Goal: Transaction & Acquisition: Purchase product/service

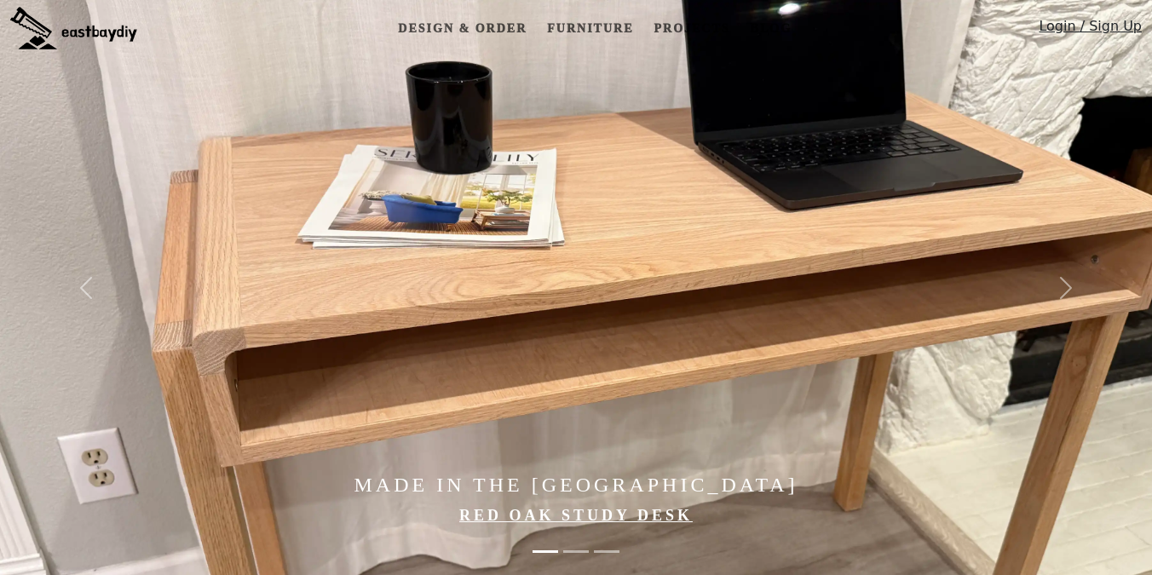
click at [640, 325] on img at bounding box center [639, 287] width 1278 height 575
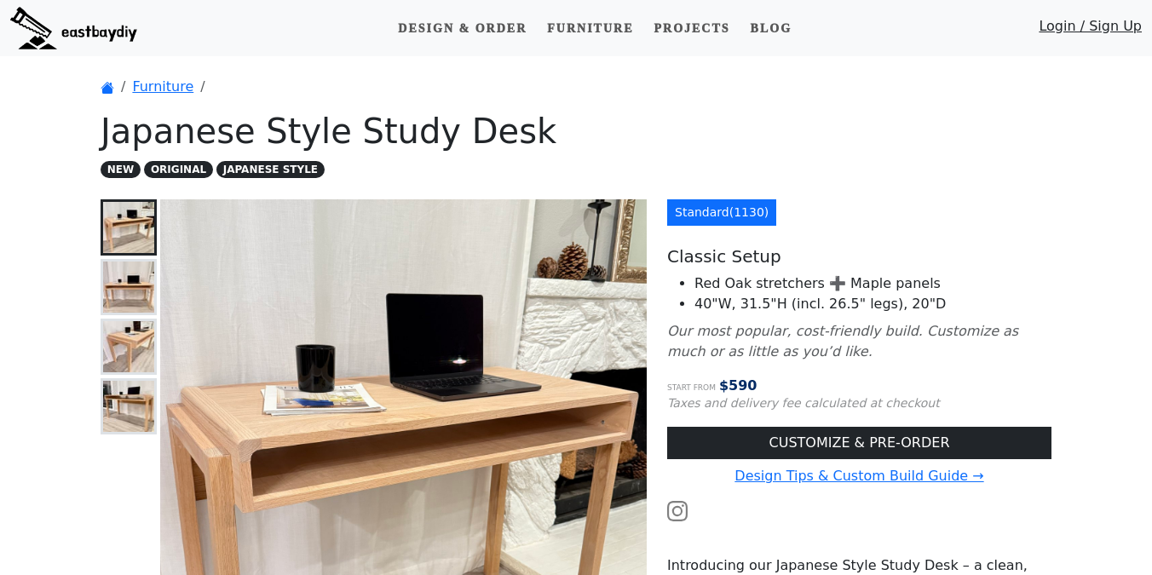
click at [588, 45] on div "Design & Order Furniture Projects Blog Login / Sign Up" at bounding box center [576, 28] width 1152 height 43
click at [598, 22] on link "Furniture" at bounding box center [590, 29] width 100 height 32
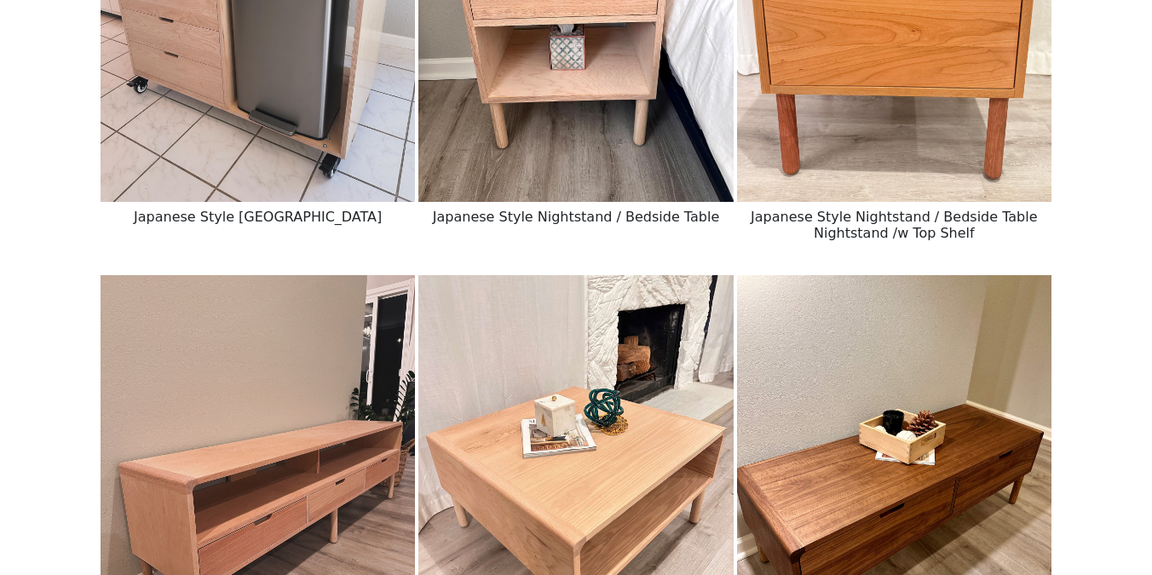
scroll to position [660, 0]
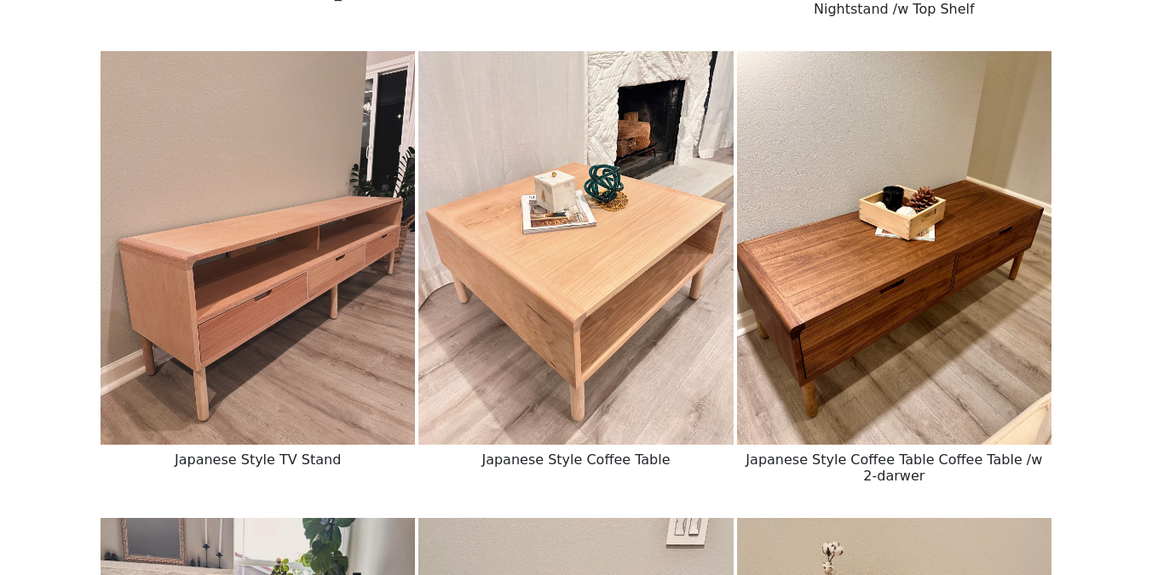
click at [296, 251] on img at bounding box center [258, 248] width 314 height 394
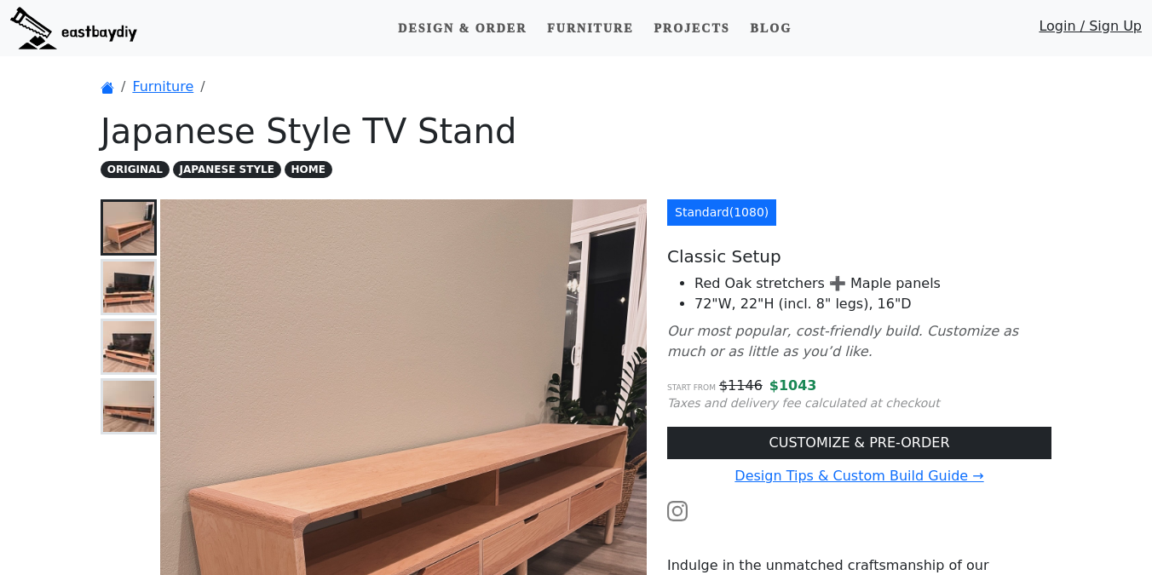
click at [109, 30] on img at bounding box center [73, 28] width 127 height 43
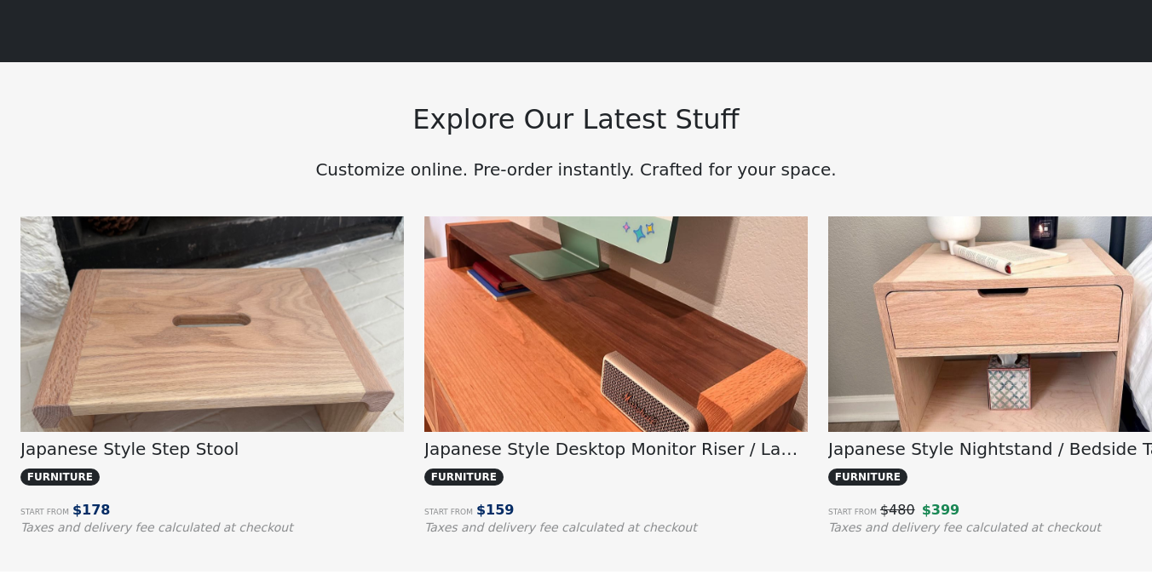
scroll to position [1178, 0]
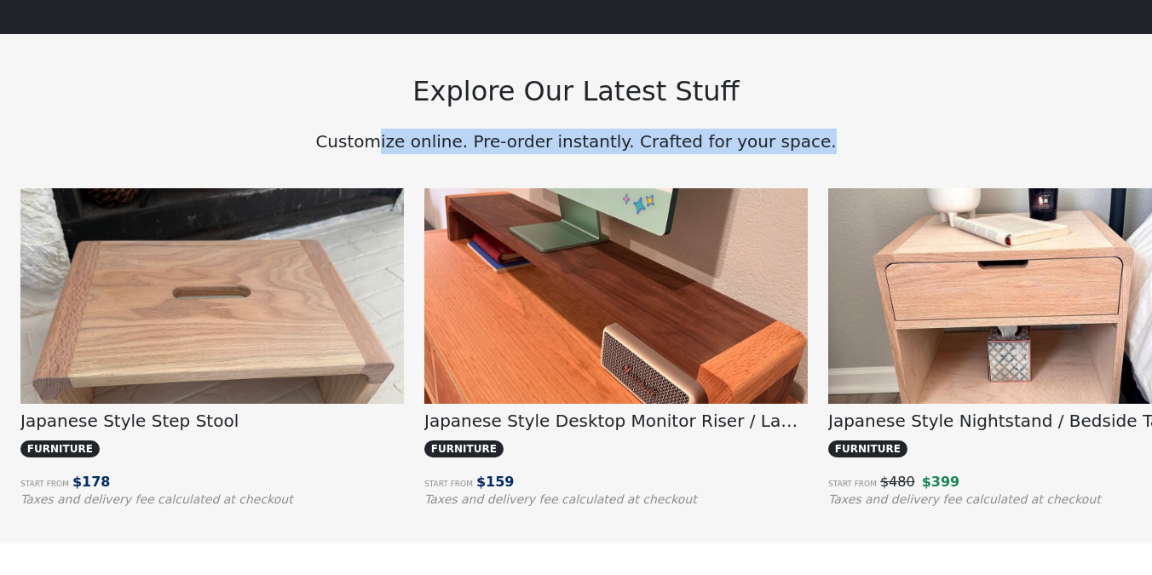
drag, startPoint x: 803, startPoint y: 141, endPoint x: 395, endPoint y: 141, distance: 408.1
click at [395, 141] on p "Customize online. Pre-order instantly. Crafted for your space." at bounding box center [576, 142] width 951 height 26
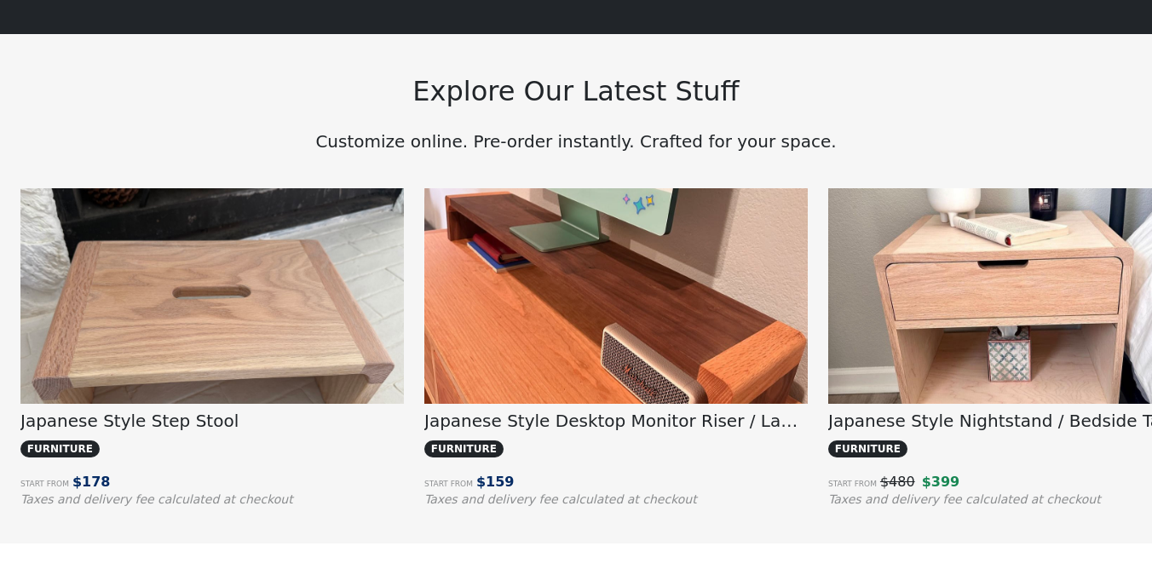
drag, startPoint x: 413, startPoint y: 110, endPoint x: 764, endPoint y: 118, distance: 351.1
click at [763, 118] on div "Explore Our Latest Stuff Customize online. Pre-order instantly. Crafted for you…" at bounding box center [575, 93] width 971 height 119
click at [791, 119] on div "Explore Our Latest Stuff Customize online. Pre-order instantly. Crafted for you…" at bounding box center [575, 93] width 971 height 119
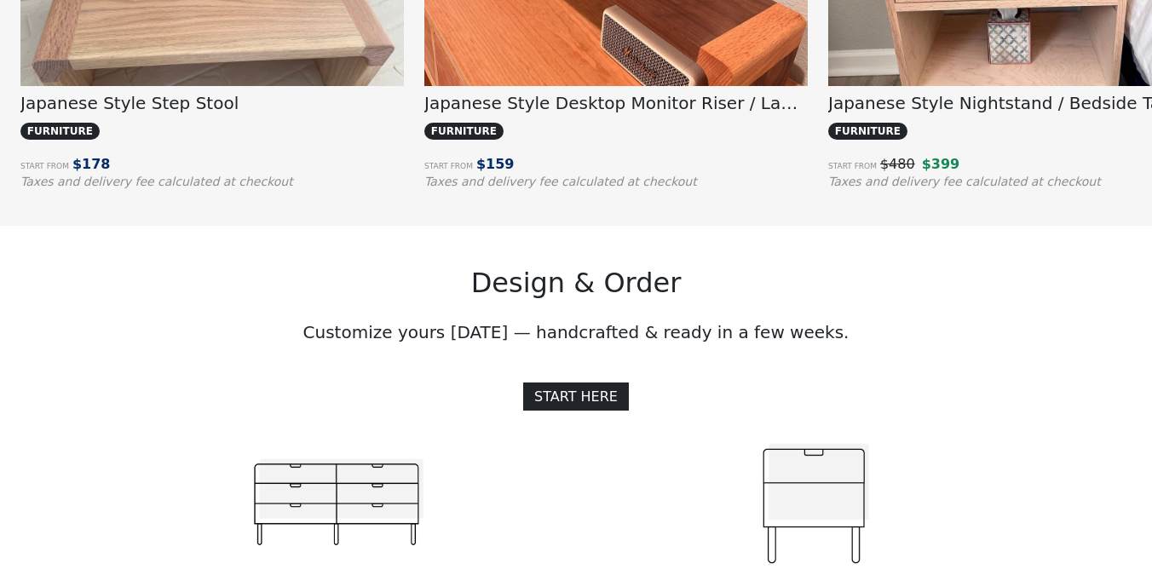
scroll to position [1504, 0]
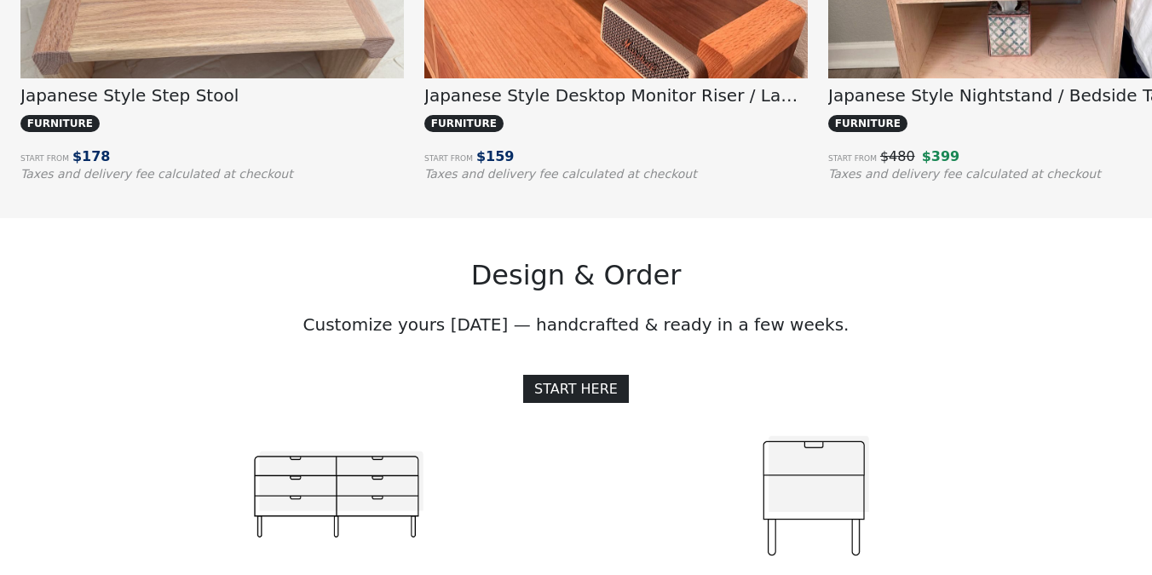
click at [768, 279] on h2 "Design & Order" at bounding box center [576, 275] width 951 height 32
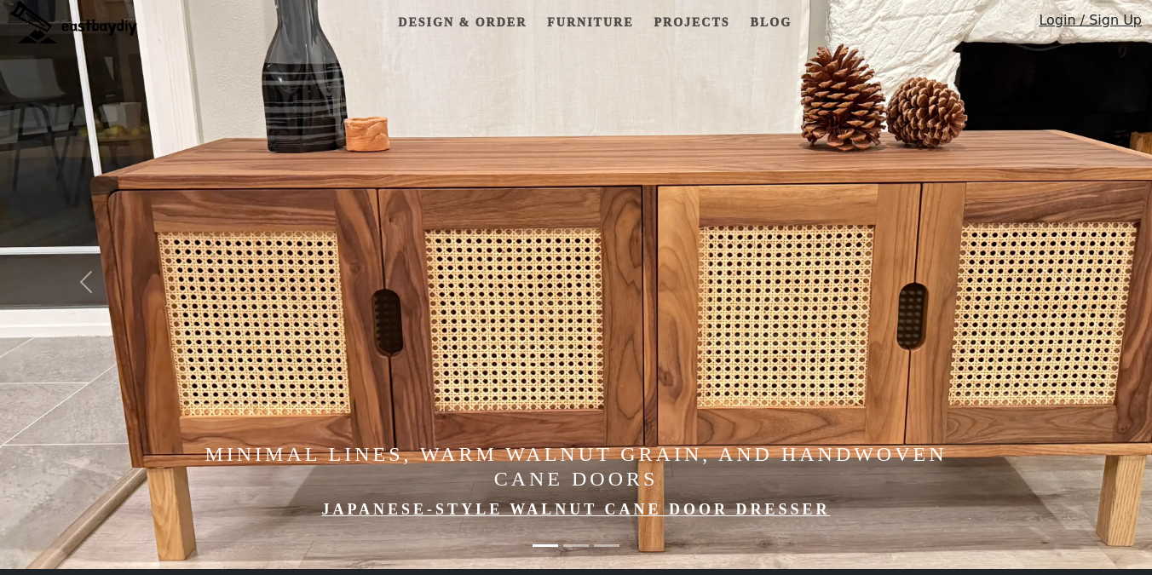
scroll to position [0, 0]
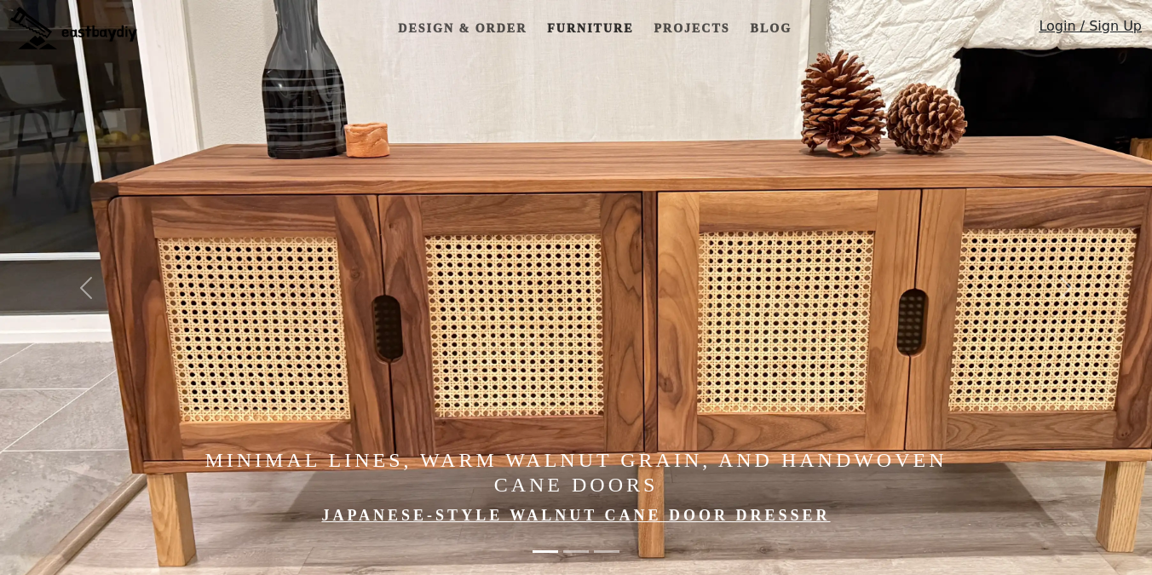
click at [597, 28] on link "Furniture" at bounding box center [590, 29] width 100 height 32
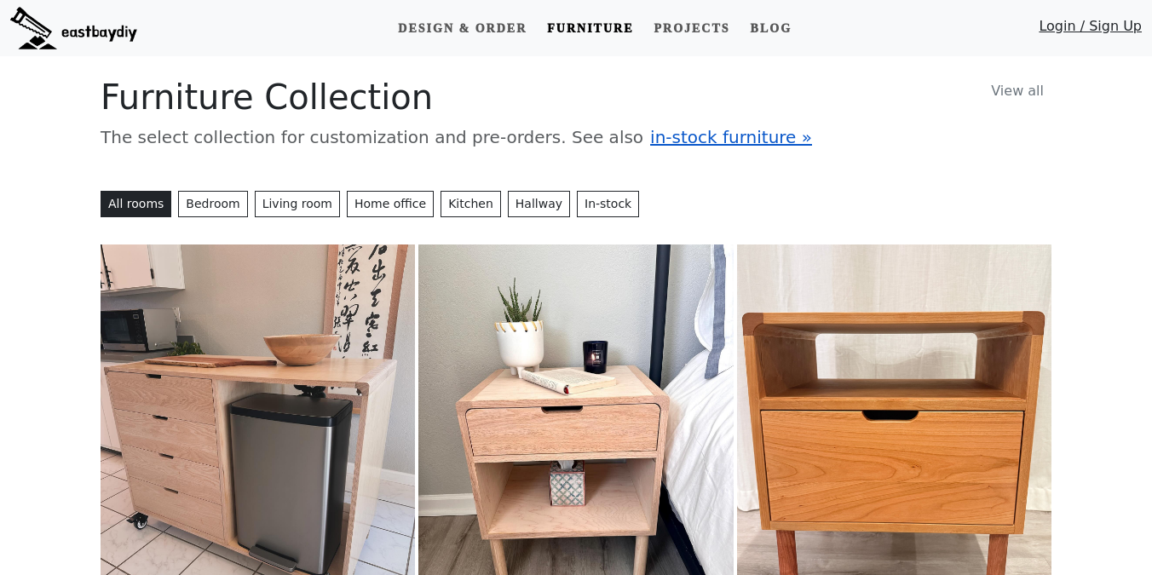
click at [650, 140] on span "in-stock furniture »" at bounding box center [731, 137] width 162 height 20
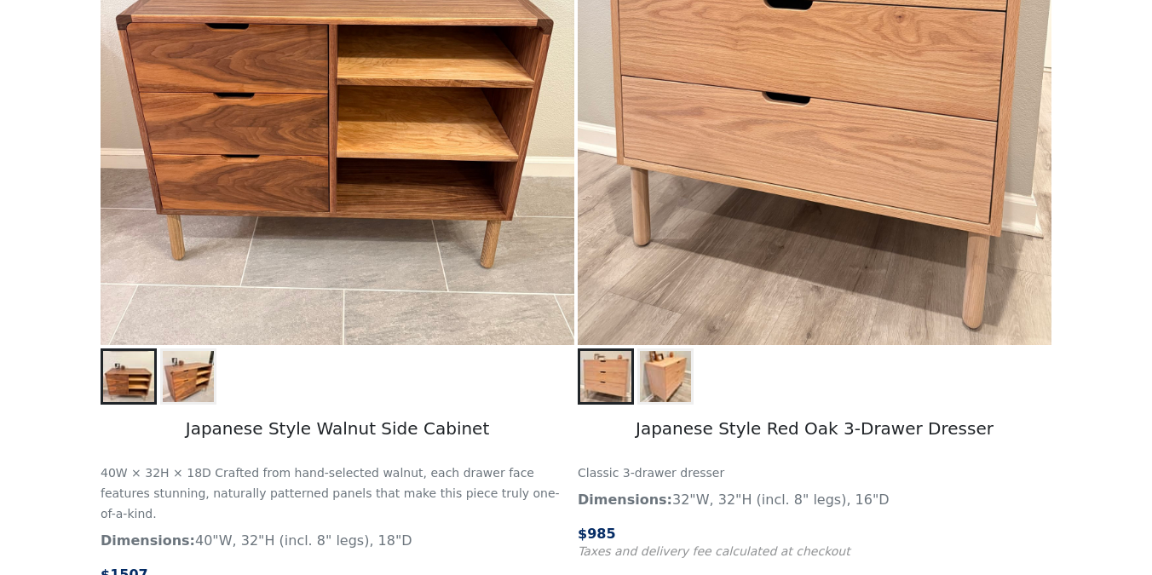
scroll to position [1400, 0]
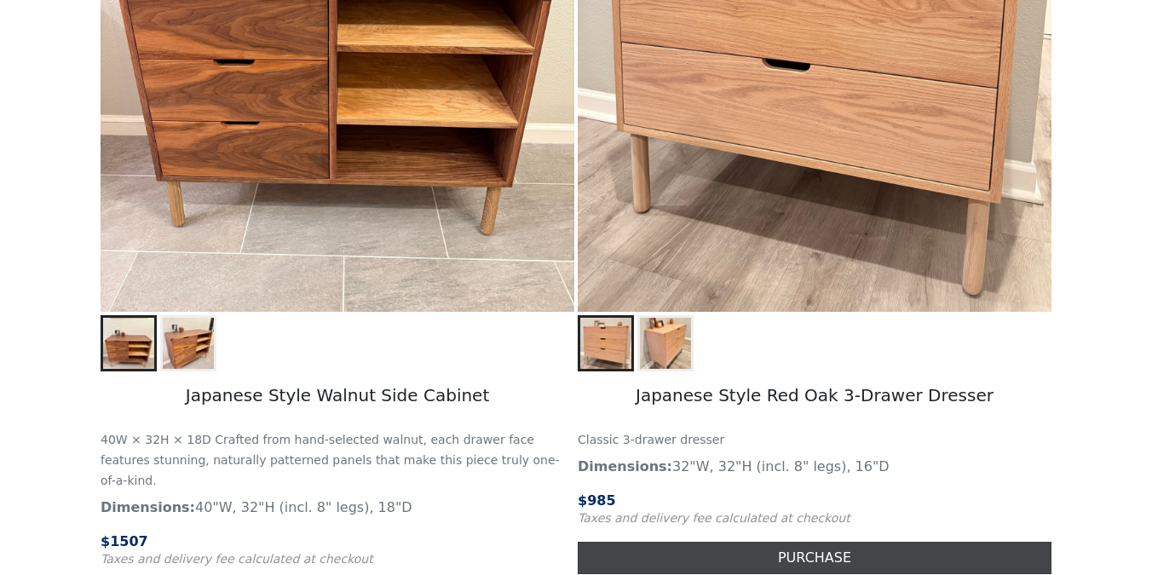
click at [609, 500] on span "$ 985" at bounding box center [597, 500] width 38 height 16
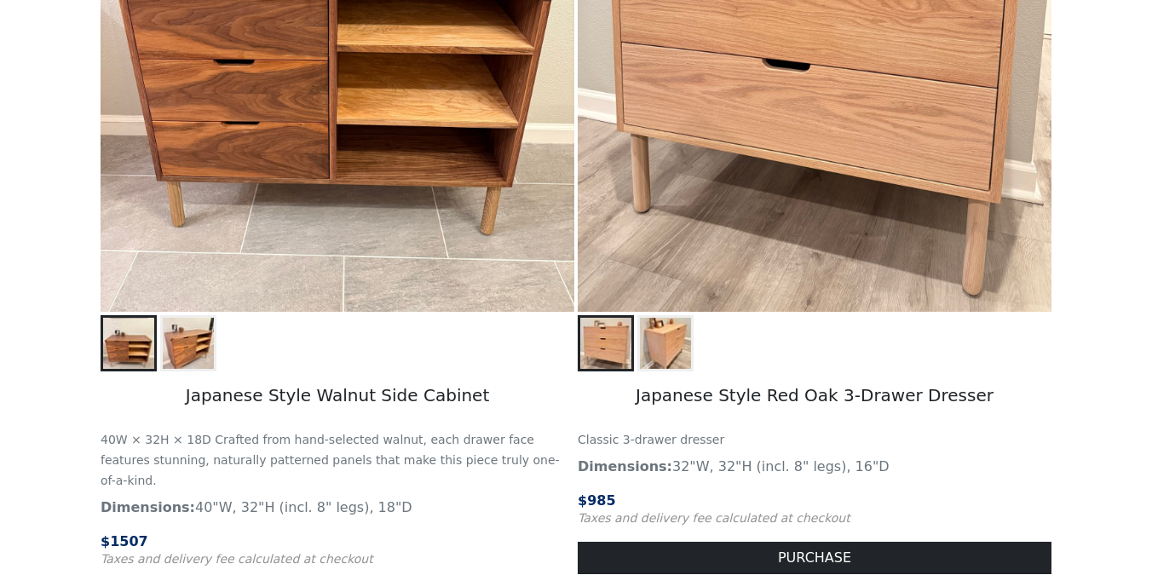
click at [609, 500] on span "$ 985" at bounding box center [597, 500] width 38 height 16
